Goal: Information Seeking & Learning: Learn about a topic

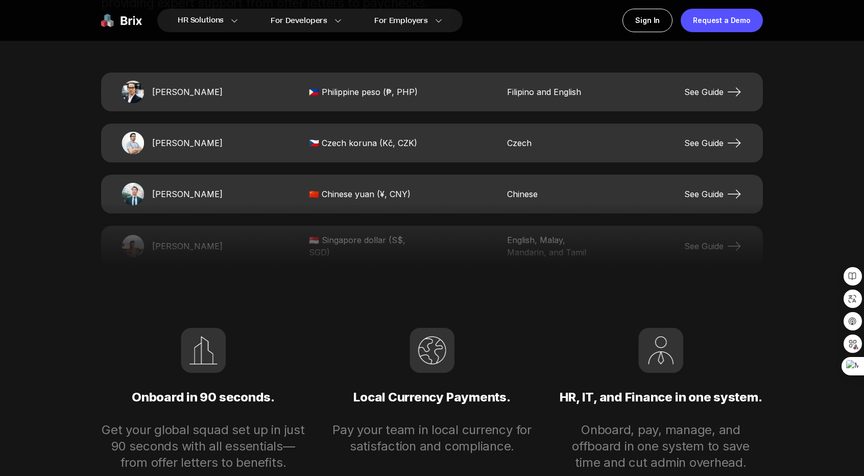
scroll to position [2350, 0]
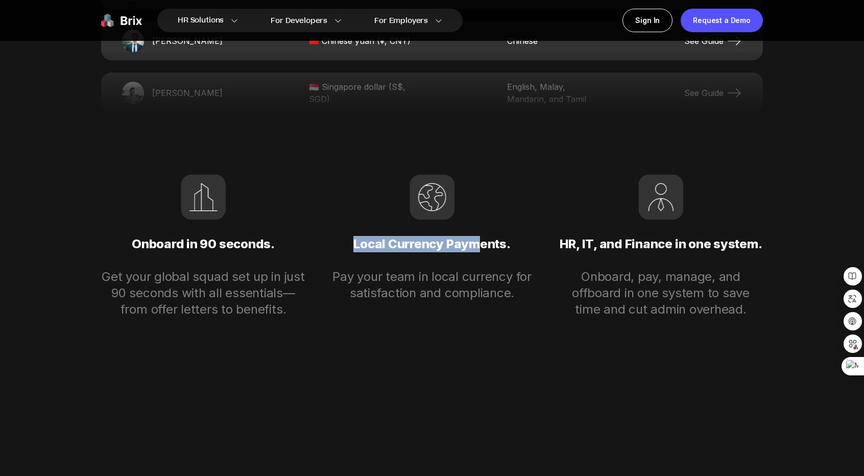
drag, startPoint x: 357, startPoint y: 240, endPoint x: 556, endPoint y: 241, distance: 199.3
click at [534, 241] on div "Onboard in 90 seconds. Get your global squad set up in just 90 seconds with all…" at bounding box center [432, 246] width 662 height 143
click at [607, 249] on p "HR, IT, and Finance in one system." at bounding box center [661, 244] width 204 height 49
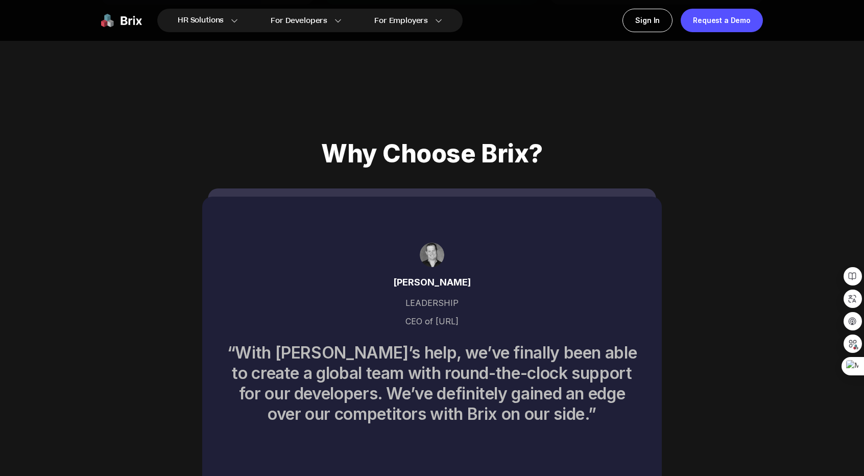
scroll to position [3810, 0]
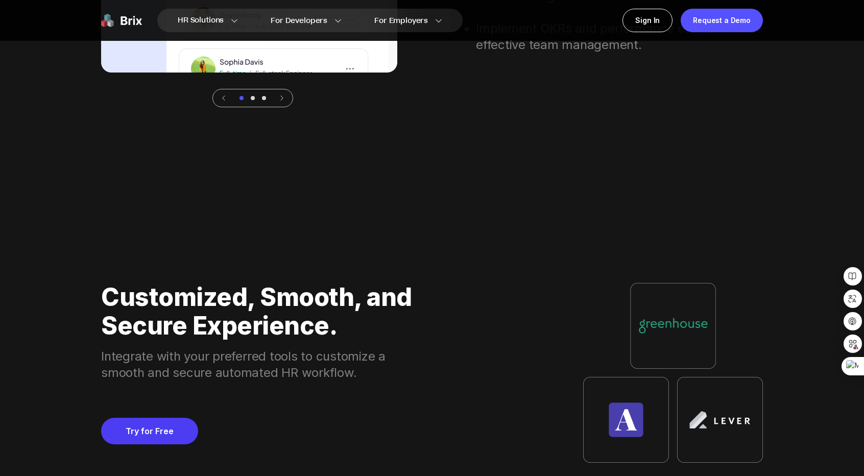
click at [153, 444] on div "Customized, Smooth, and Secure Experience. Integrate with your preferred tools …" at bounding box center [258, 373] width 314 height 180
click at [160, 428] on link "Try for Free" at bounding box center [149, 431] width 97 height 27
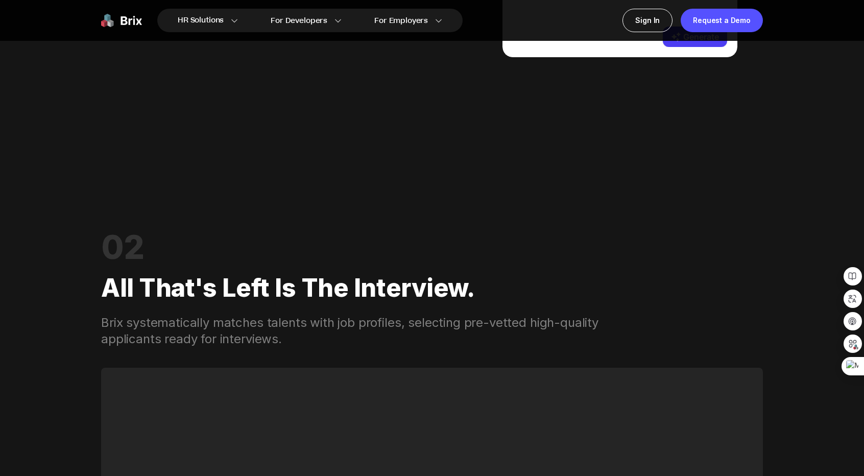
scroll to position [1154, 0]
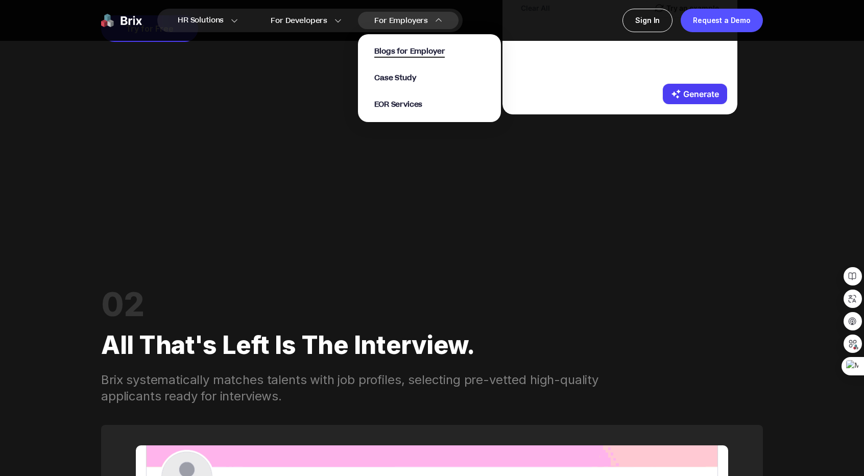
click at [423, 55] on span "Blogs for Employer" at bounding box center [409, 52] width 71 height 12
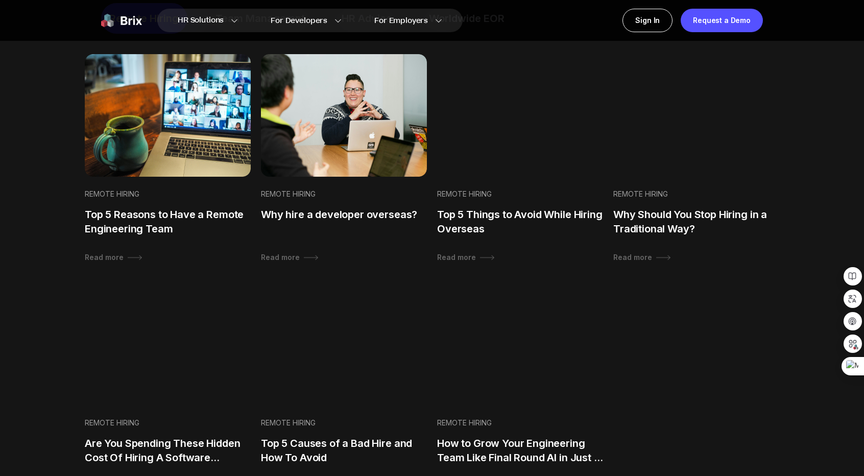
scroll to position [664, 0]
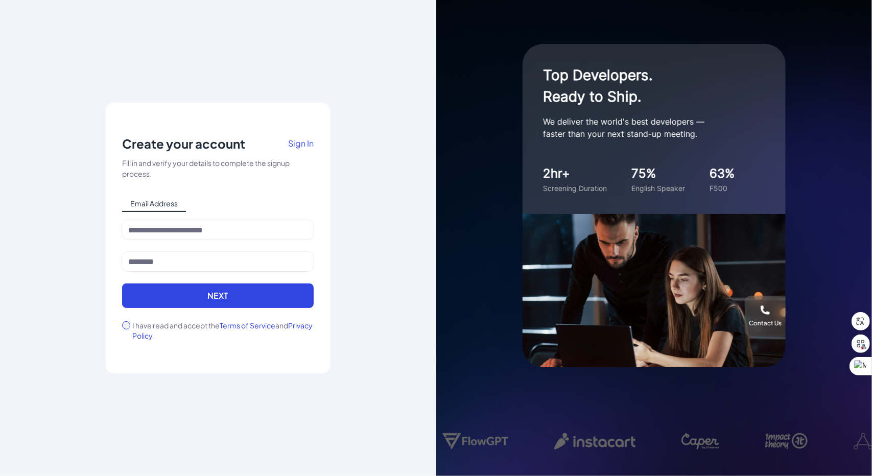
drag, startPoint x: 326, startPoint y: 24, endPoint x: 324, endPoint y: 15, distance: 8.8
